Goal: Check status: Check status

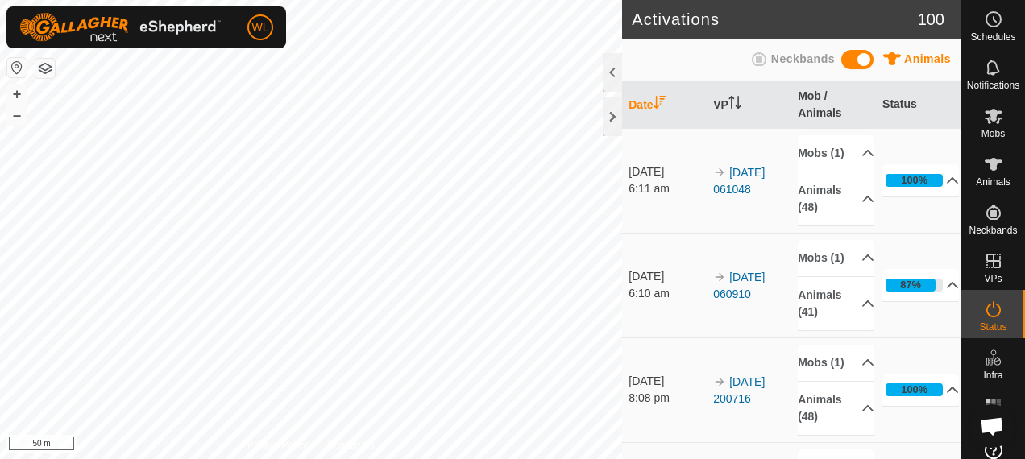
click at [333, 0] on html "WL Schedules Notifications Mobs Animals Neckbands VPs Status Infra Heatmap Help…" at bounding box center [512, 229] width 1025 height 459
